Goal: Information Seeking & Learning: Learn about a topic

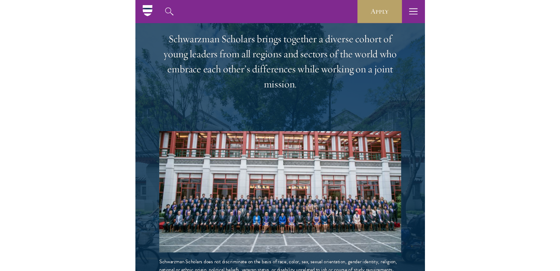
scroll to position [1067, 0]
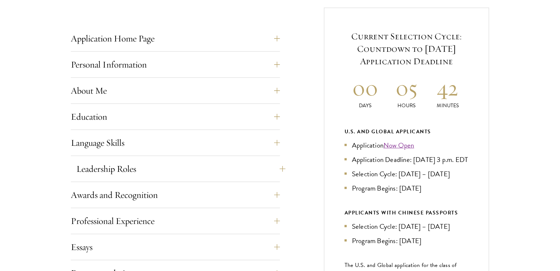
scroll to position [308, 0]
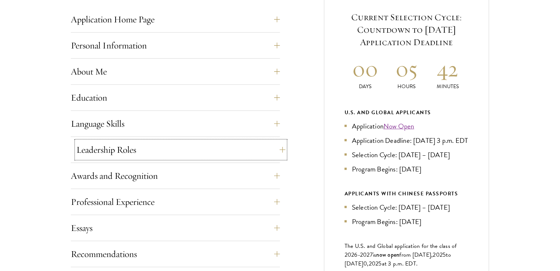
click at [277, 150] on button "Leadership Roles" at bounding box center [180, 150] width 209 height 18
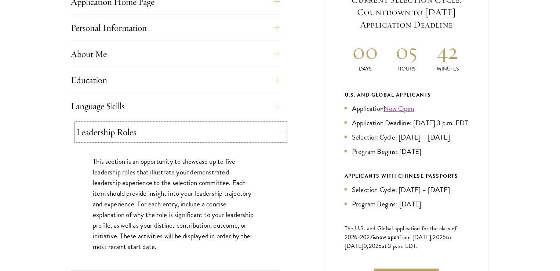
scroll to position [327, 0]
click at [280, 135] on button "Leadership Roles" at bounding box center [180, 132] width 209 height 18
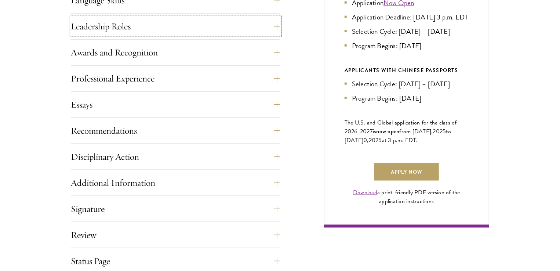
scroll to position [436, 0]
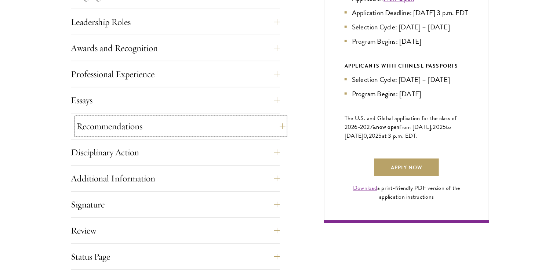
click at [277, 124] on button "Recommendations" at bounding box center [180, 126] width 209 height 18
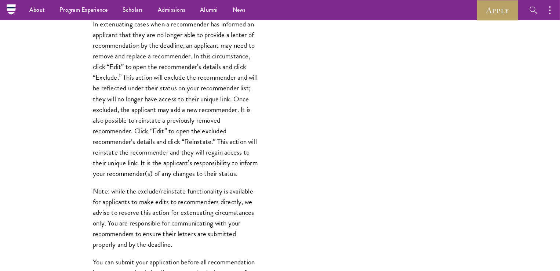
scroll to position [801, 0]
